Goal: Task Accomplishment & Management: Complete application form

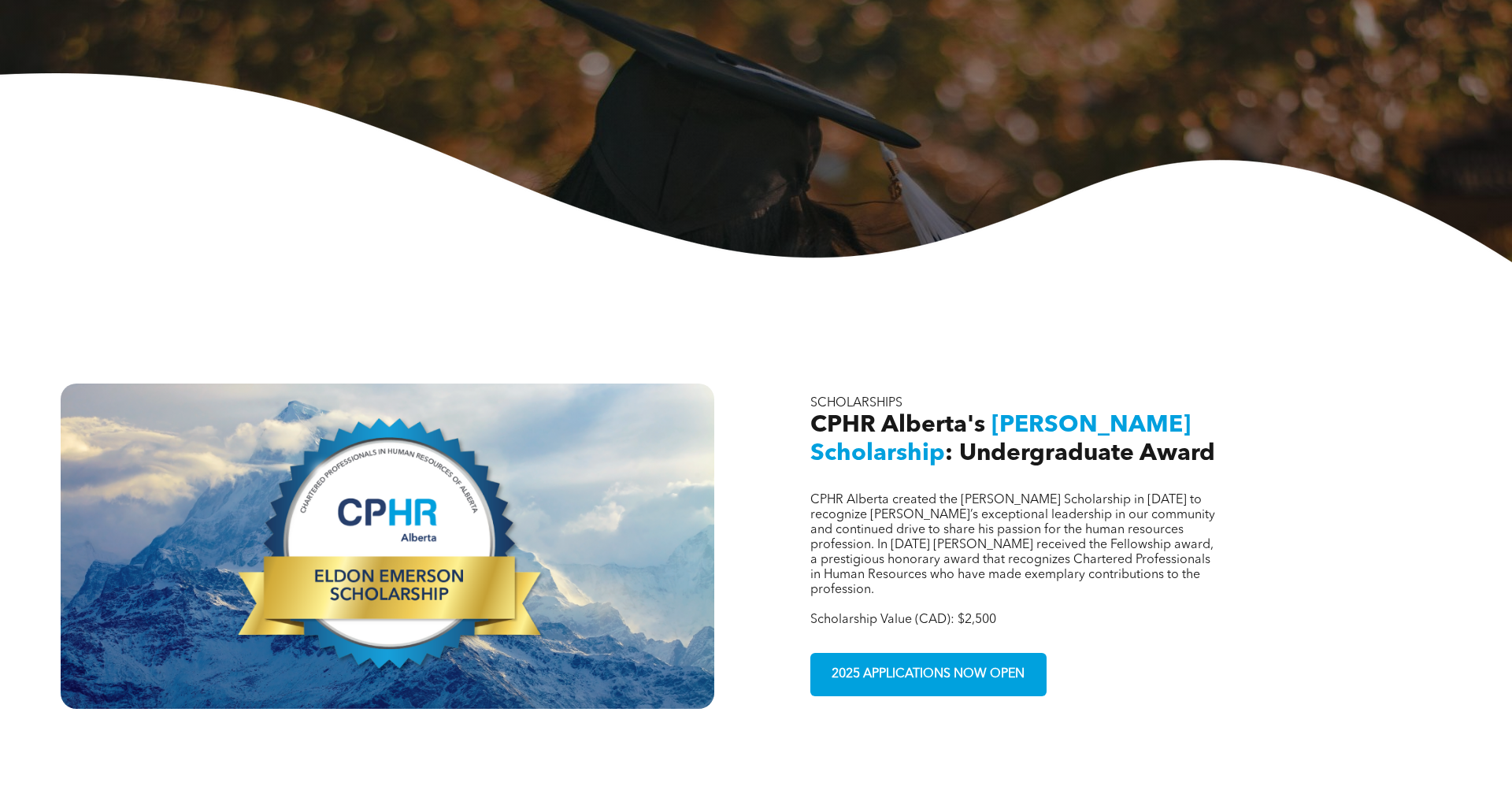
scroll to position [467, 0]
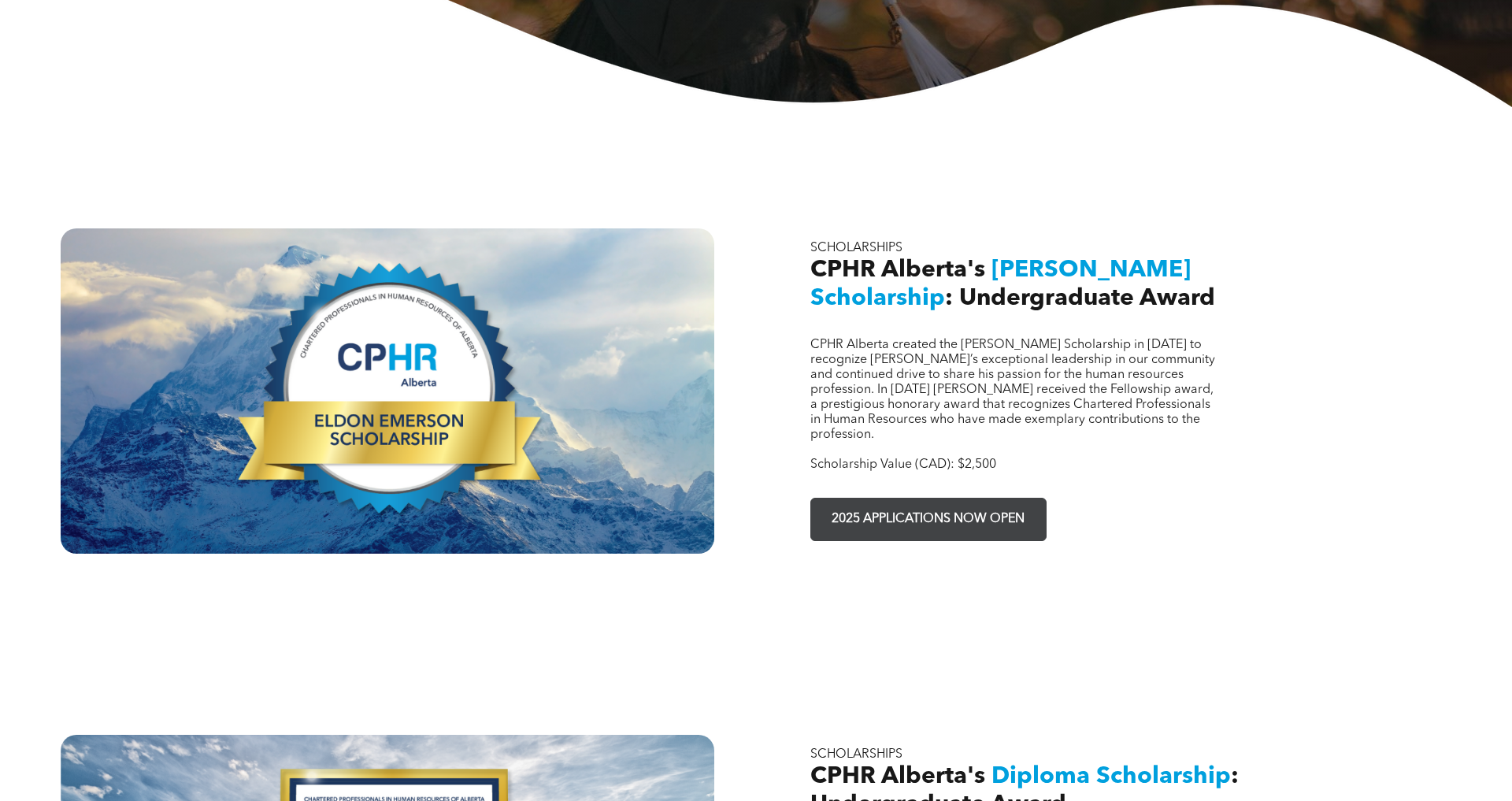
click at [923, 504] on span "2025 APPLICATIONS NOW OPEN" at bounding box center [928, 519] width 204 height 31
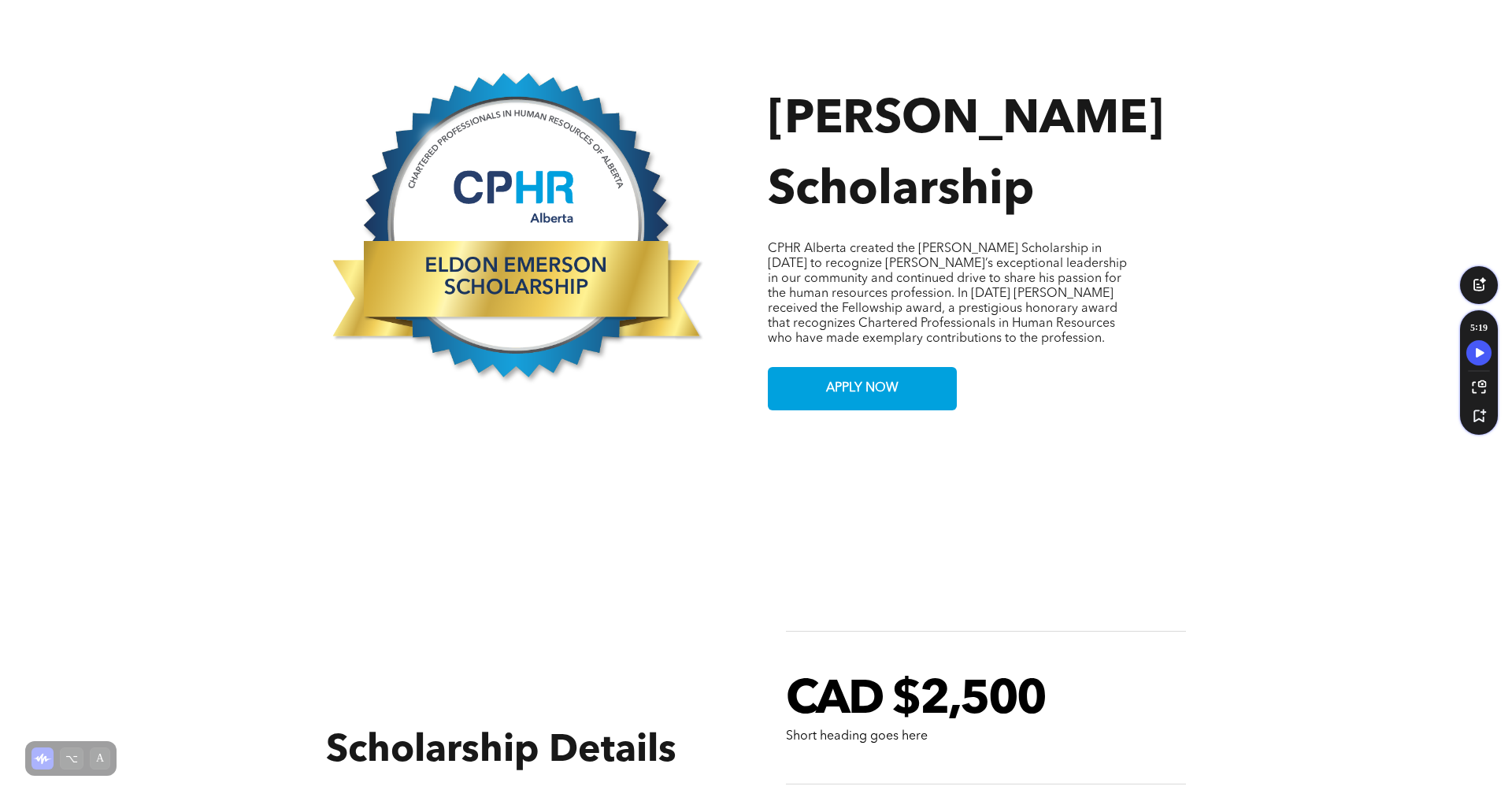
scroll to position [756, 0]
click at [845, 378] on span "APPLY NOW" at bounding box center [862, 388] width 83 height 31
